Goal: Navigation & Orientation: Find specific page/section

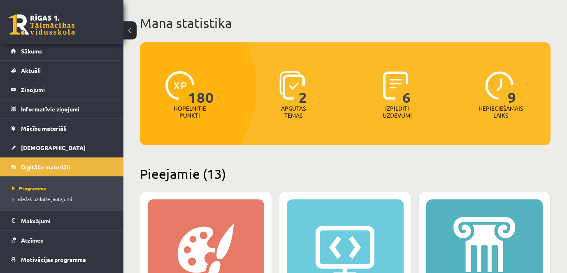
scroll to position [41, 0]
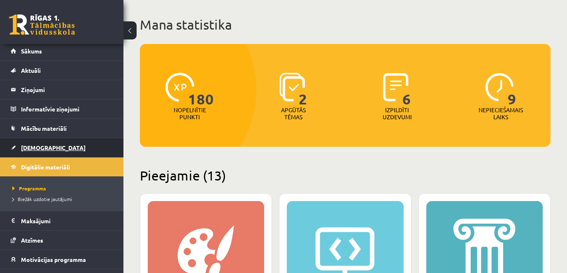
click at [37, 142] on link "[DEMOGRAPHIC_DATA]" at bounding box center [62, 147] width 102 height 19
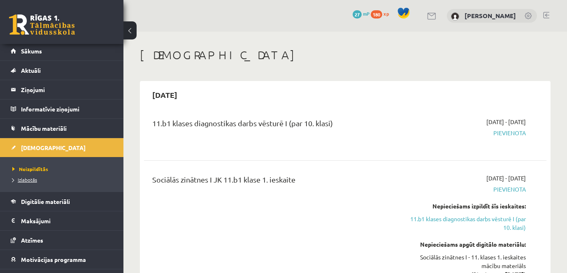
click at [31, 181] on span "Izlabotās" at bounding box center [24, 180] width 25 height 7
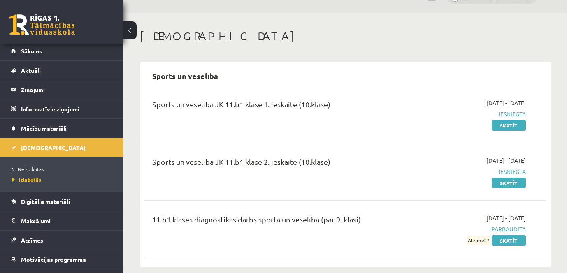
scroll to position [30, 0]
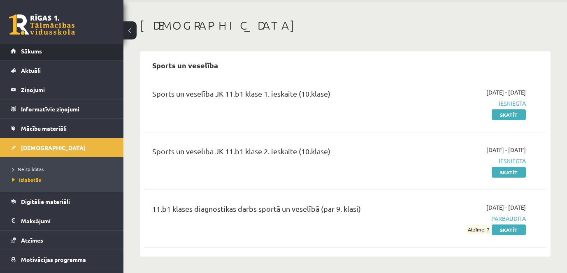
click at [38, 47] on link "Sākums" at bounding box center [62, 51] width 102 height 19
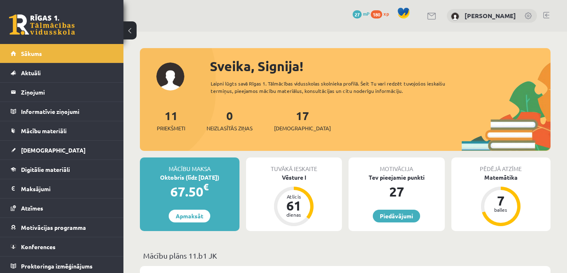
drag, startPoint x: 428, startPoint y: 60, endPoint x: 525, endPoint y: -31, distance: 132.8
click at [525, 0] on html "0 Dāvanas 27 mP 180 xp Signija Fazekaša Sākums Aktuāli Kā mācīties eSKOLĀ Konta…" at bounding box center [283, 136] width 567 height 273
click at [46, 151] on link "[DEMOGRAPHIC_DATA]" at bounding box center [62, 150] width 102 height 19
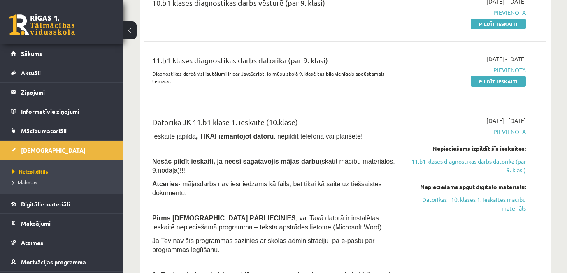
scroll to position [741, 0]
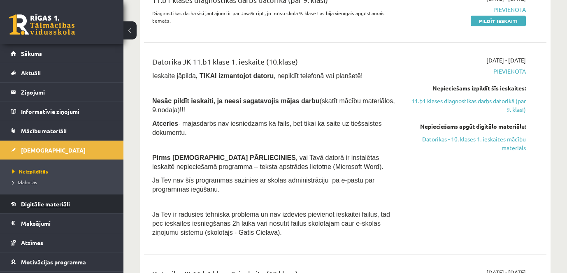
click at [45, 204] on span "Digitālie materiāli" at bounding box center [45, 203] width 49 height 7
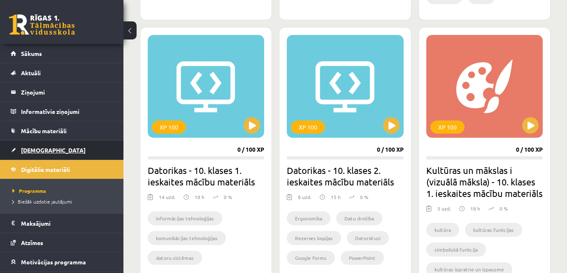
click at [40, 151] on span "[DEMOGRAPHIC_DATA]" at bounding box center [53, 150] width 65 height 7
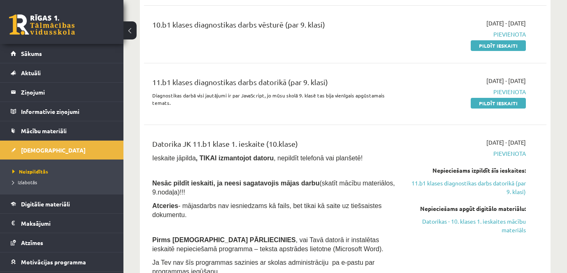
scroll to position [700, 0]
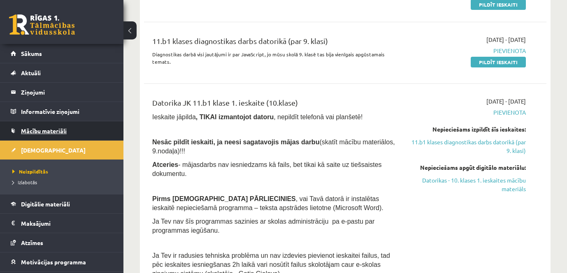
click at [61, 133] on span "Mācību materiāli" at bounding box center [44, 130] width 46 height 7
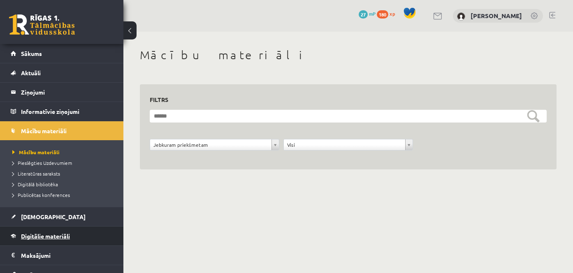
click at [37, 233] on link "Digitālie materiāli" at bounding box center [62, 236] width 102 height 19
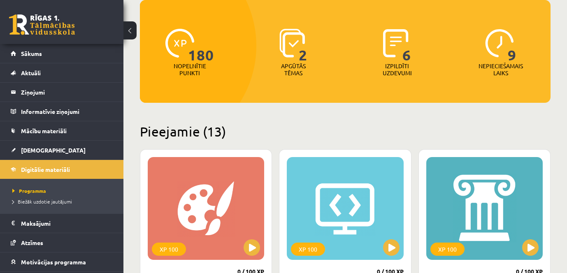
scroll to position [82, 0]
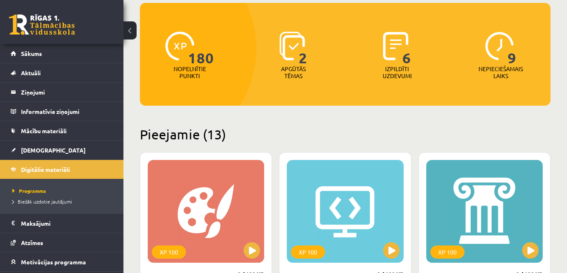
click at [281, 39] on img at bounding box center [292, 46] width 26 height 29
click at [402, 45] on img at bounding box center [396, 46] width 26 height 29
click at [199, 57] on span "180" at bounding box center [201, 49] width 26 height 34
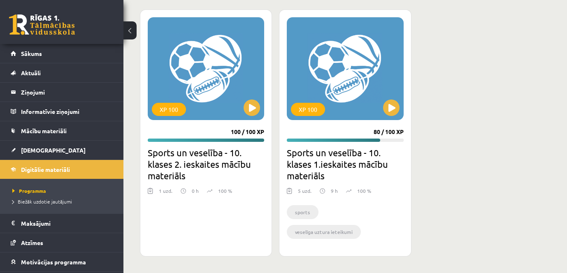
scroll to position [1619, 0]
click at [395, 116] on button at bounding box center [391, 108] width 16 height 16
click at [370, 102] on div "XP 100" at bounding box center [345, 68] width 116 height 103
drag, startPoint x: 312, startPoint y: 132, endPoint x: 381, endPoint y: 137, distance: 68.9
click at [315, 116] on div "XP 100" at bounding box center [308, 109] width 34 height 13
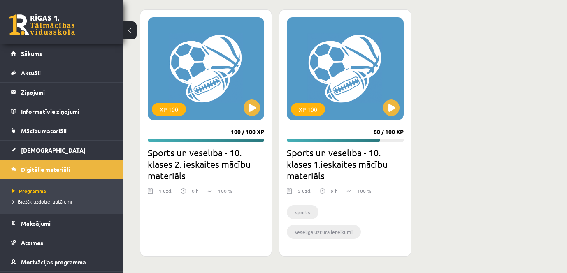
click at [370, 156] on div "XP 100 80 / 100 XP Sports un veselība - 10. klases 1.ieskaites mācību materiāls…" at bounding box center [345, 132] width 132 height 247
click at [359, 234] on li "veselīga uztura ieteikumi" at bounding box center [324, 232] width 74 height 14
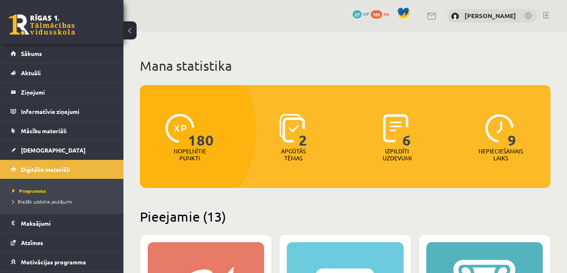
scroll to position [1619, 0]
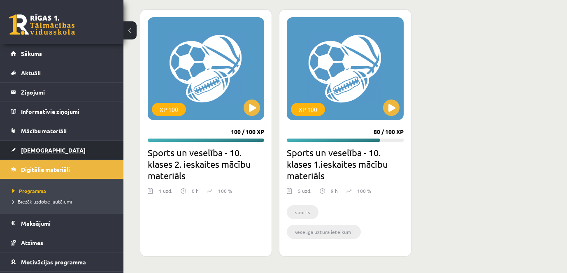
click at [44, 153] on span "[DEMOGRAPHIC_DATA]" at bounding box center [53, 150] width 65 height 7
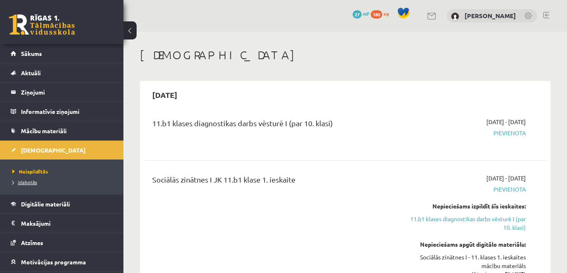
click at [31, 180] on span "Izlabotās" at bounding box center [24, 182] width 25 height 7
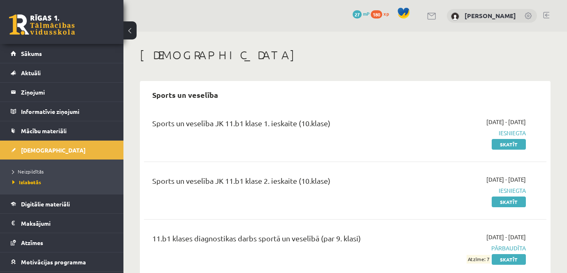
scroll to position [30, 0]
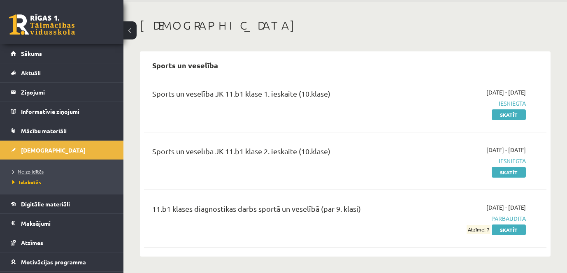
click at [42, 172] on span "Neizpildītās" at bounding box center [27, 171] width 31 height 7
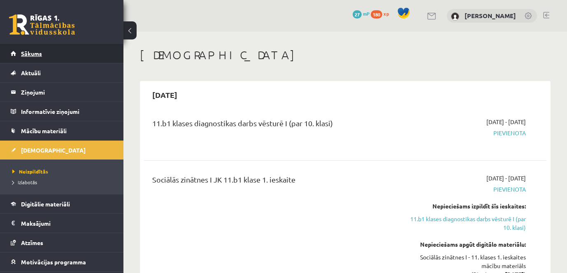
click at [47, 57] on link "Sākums" at bounding box center [62, 53] width 102 height 19
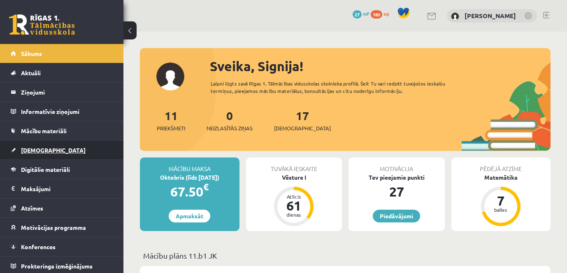
click at [32, 152] on span "[DEMOGRAPHIC_DATA]" at bounding box center [53, 150] width 65 height 7
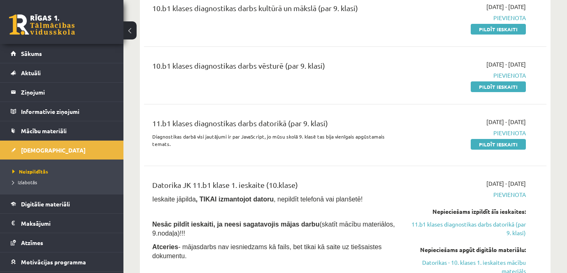
scroll to position [659, 0]
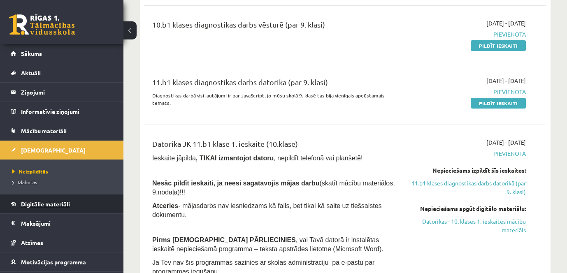
click at [55, 204] on span "Digitālie materiāli" at bounding box center [45, 203] width 49 height 7
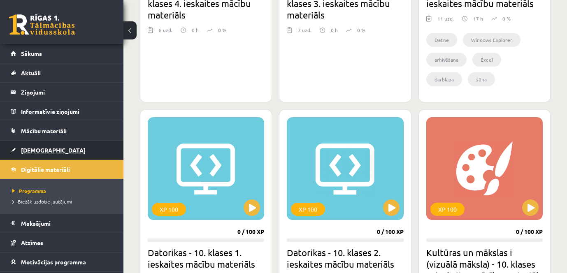
click at [47, 148] on link "[DEMOGRAPHIC_DATA]" at bounding box center [62, 150] width 102 height 19
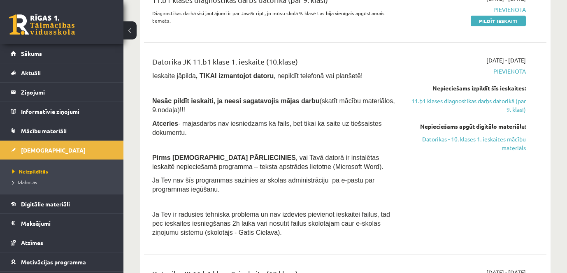
scroll to position [700, 0]
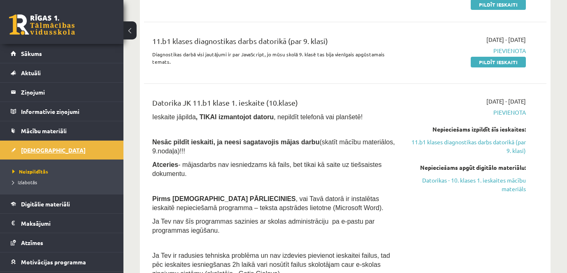
click at [45, 152] on span "[DEMOGRAPHIC_DATA]" at bounding box center [53, 150] width 65 height 7
click at [33, 182] on span "Izlabotās" at bounding box center [24, 182] width 25 height 7
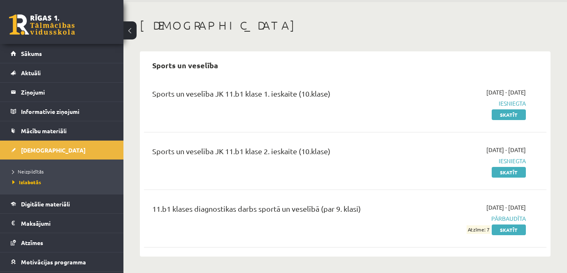
drag, startPoint x: 230, startPoint y: 46, endPoint x: 554, endPoint y: 25, distance: 324.6
click at [232, 45] on div "Ieskaites Sports un veselība Sports un veselība JK 11.b1 klase 1. ieskaite (10.…" at bounding box center [345, 137] width 444 height 271
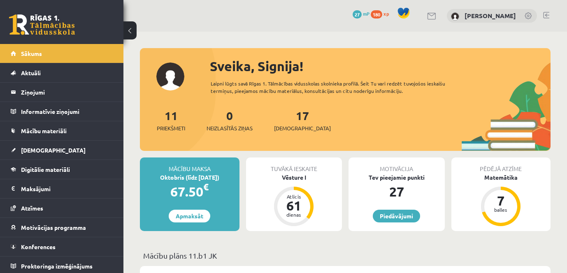
click at [546, 16] on link at bounding box center [546, 15] width 6 height 7
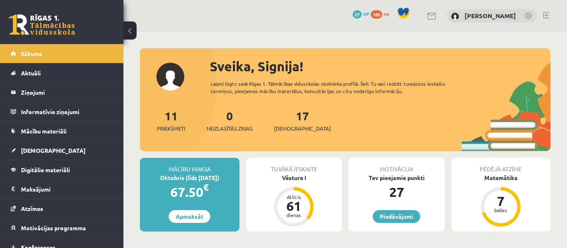
click at [546, 14] on link at bounding box center [546, 15] width 6 height 7
click at [40, 151] on span "[DEMOGRAPHIC_DATA]" at bounding box center [53, 150] width 65 height 7
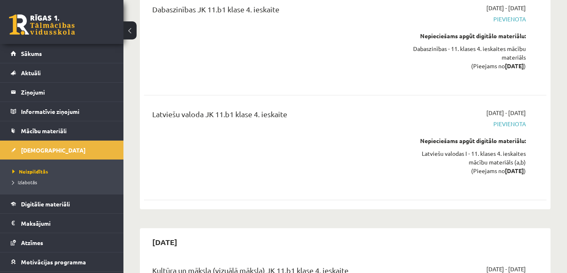
scroll to position [5127, 0]
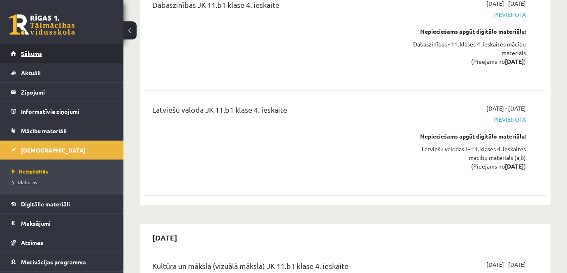
click at [35, 52] on span "Sākums" at bounding box center [31, 53] width 21 height 7
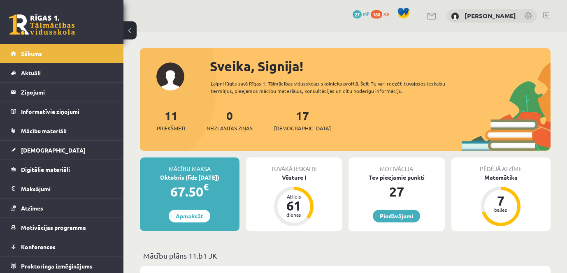
click at [170, 123] on div "11 Priekšmeti" at bounding box center [171, 120] width 28 height 26
click at [171, 125] on span "Priekšmeti" at bounding box center [171, 128] width 28 height 8
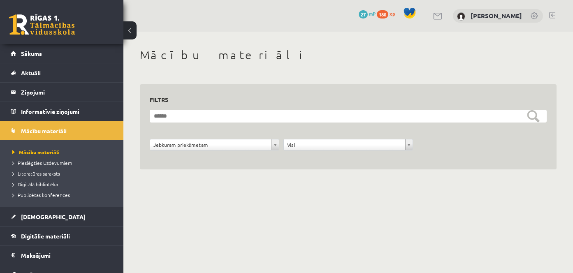
click at [555, 16] on link at bounding box center [552, 15] width 6 height 7
